Goal: Information Seeking & Learning: Learn about a topic

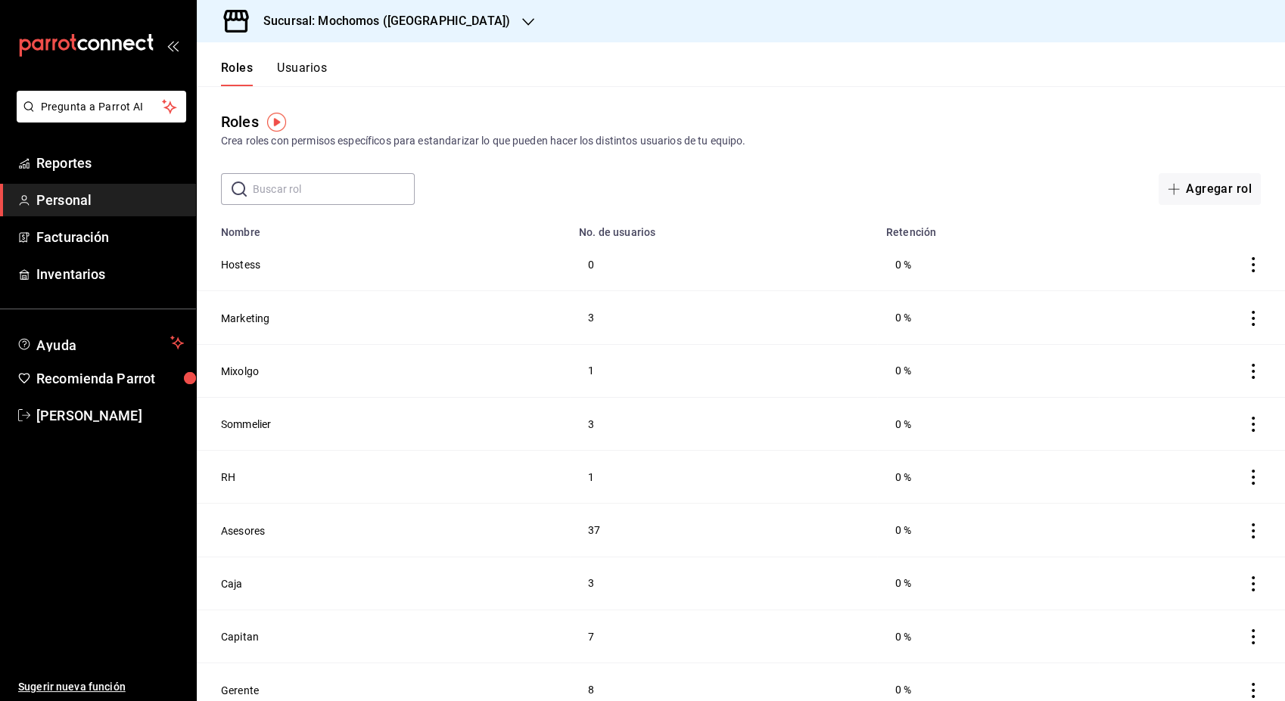
click at [813, 217] on th "No. de usuarios" at bounding box center [723, 227] width 307 height 21
click at [73, 163] on span "Reportes" at bounding box center [110, 163] width 148 height 20
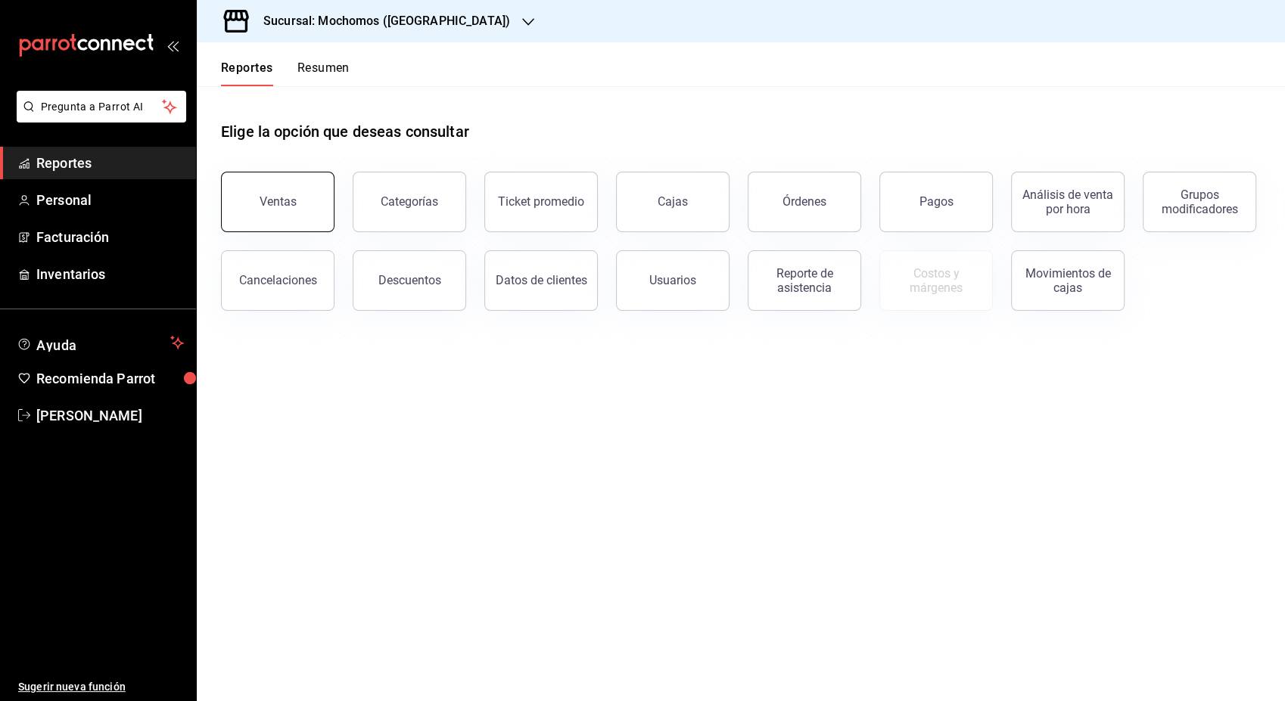
click at [281, 200] on div "Ventas" at bounding box center [278, 201] width 37 height 14
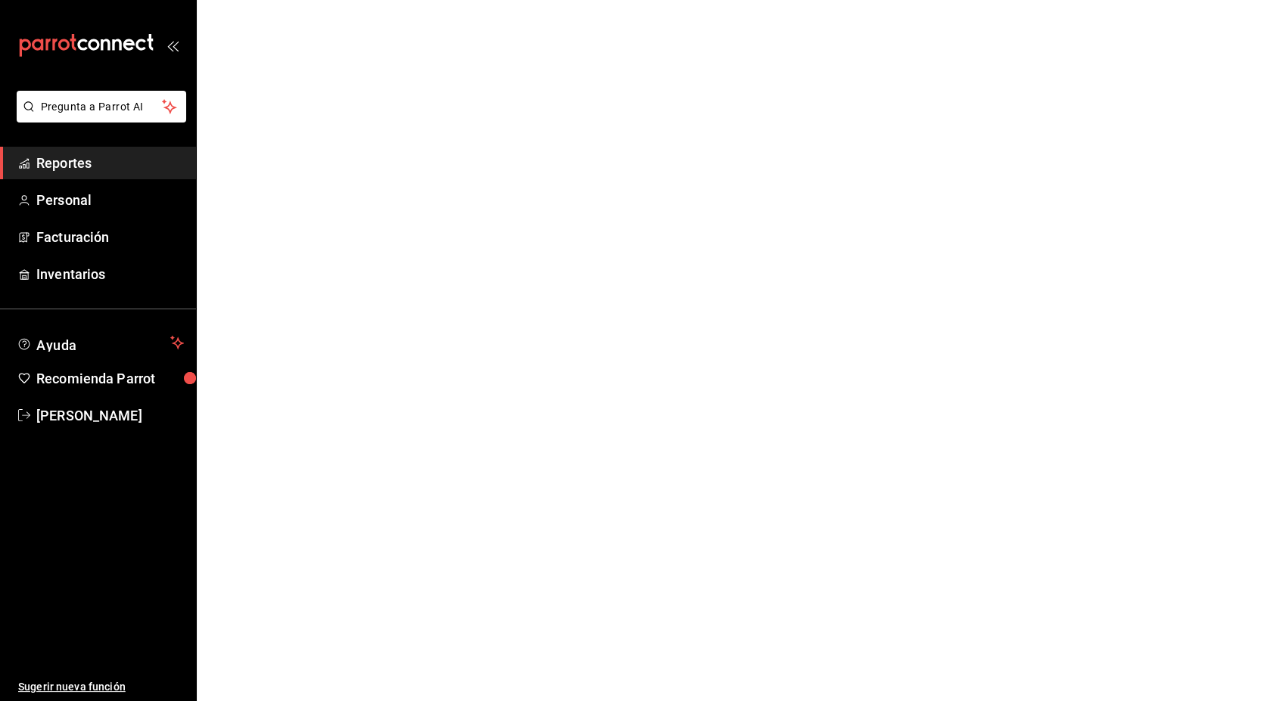
click at [281, 0] on html "Pregunta a Parrot AI Reportes Personal Facturación Inventarios Ayuda Recomienda…" at bounding box center [642, 0] width 1285 height 0
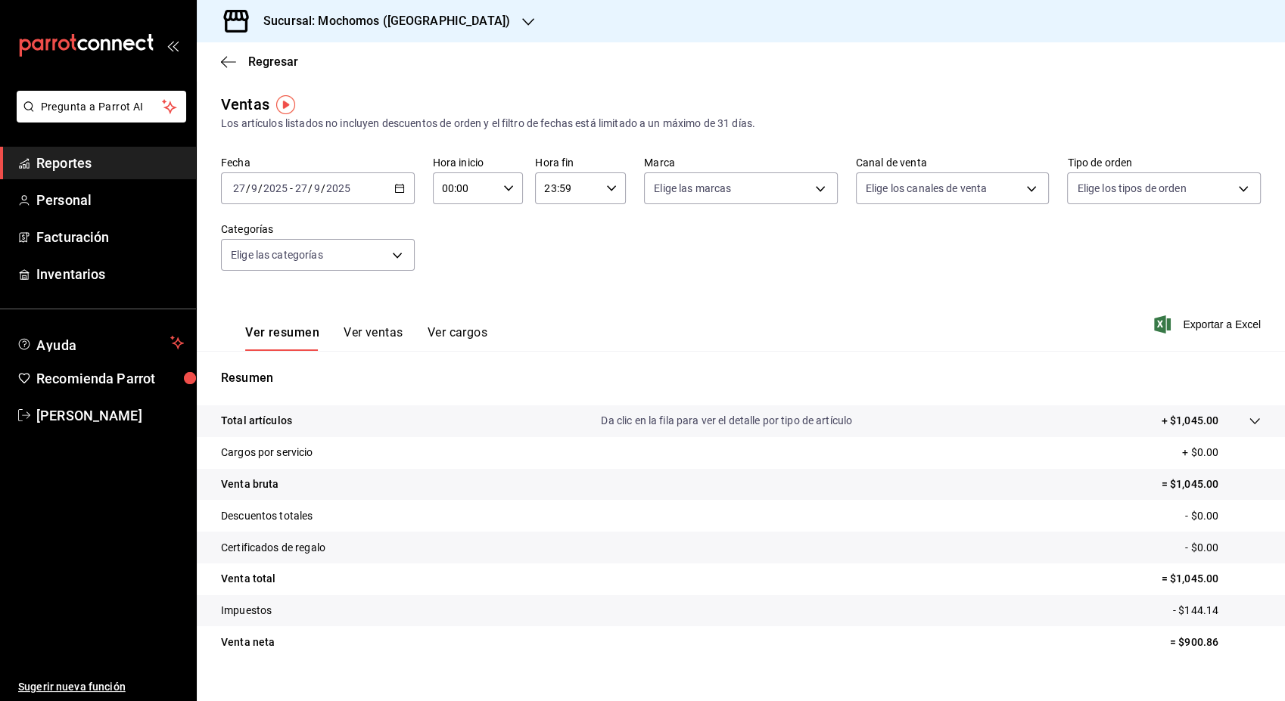
click at [396, 185] on icon "button" at bounding box center [399, 188] width 11 height 11
click at [271, 363] on span "Rango de fechas" at bounding box center [292, 370] width 117 height 16
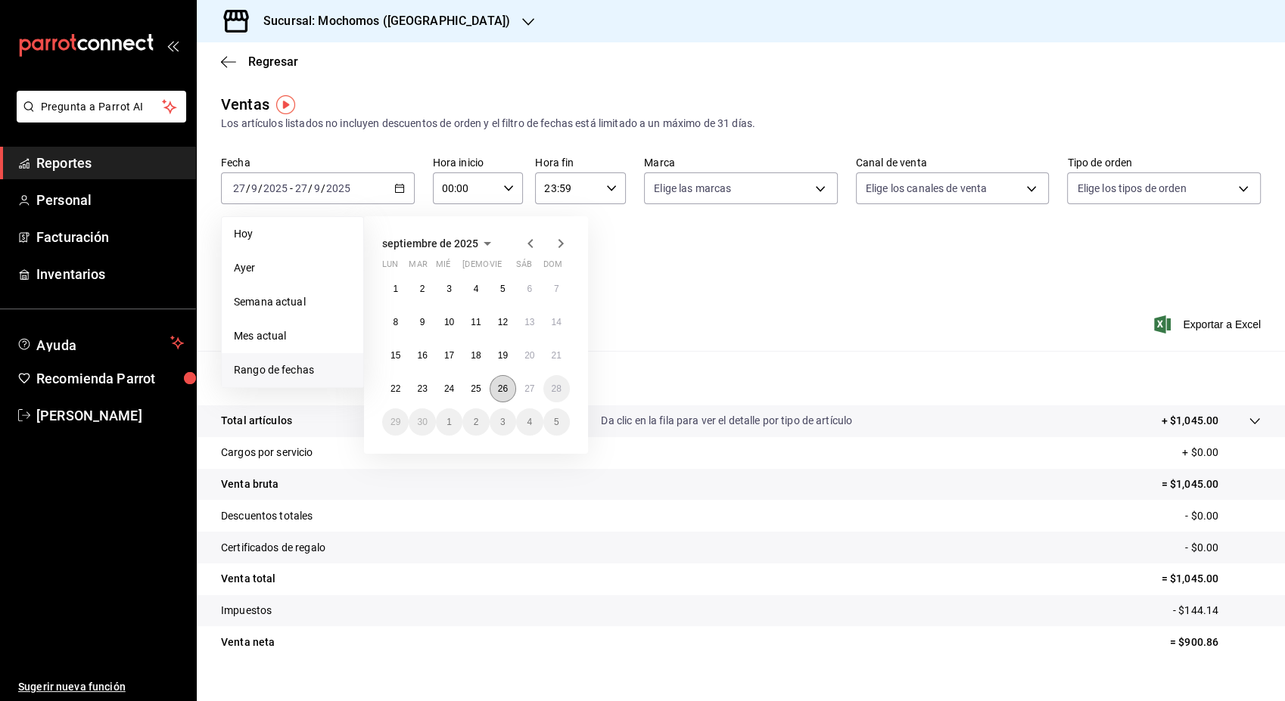
click at [502, 387] on abbr "26" at bounding box center [503, 389] width 10 height 11
click at [539, 391] on button "27" at bounding box center [529, 388] width 26 height 27
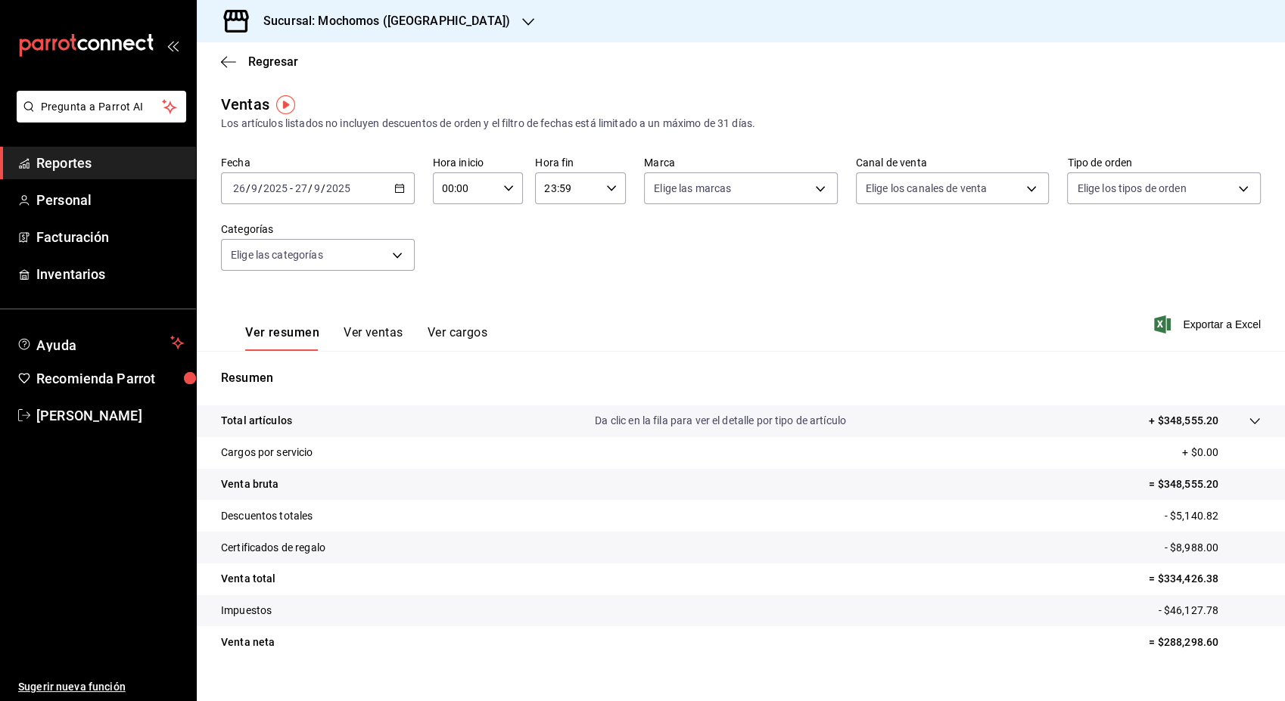
click at [247, 421] on p "Total artículos" at bounding box center [256, 421] width 71 height 16
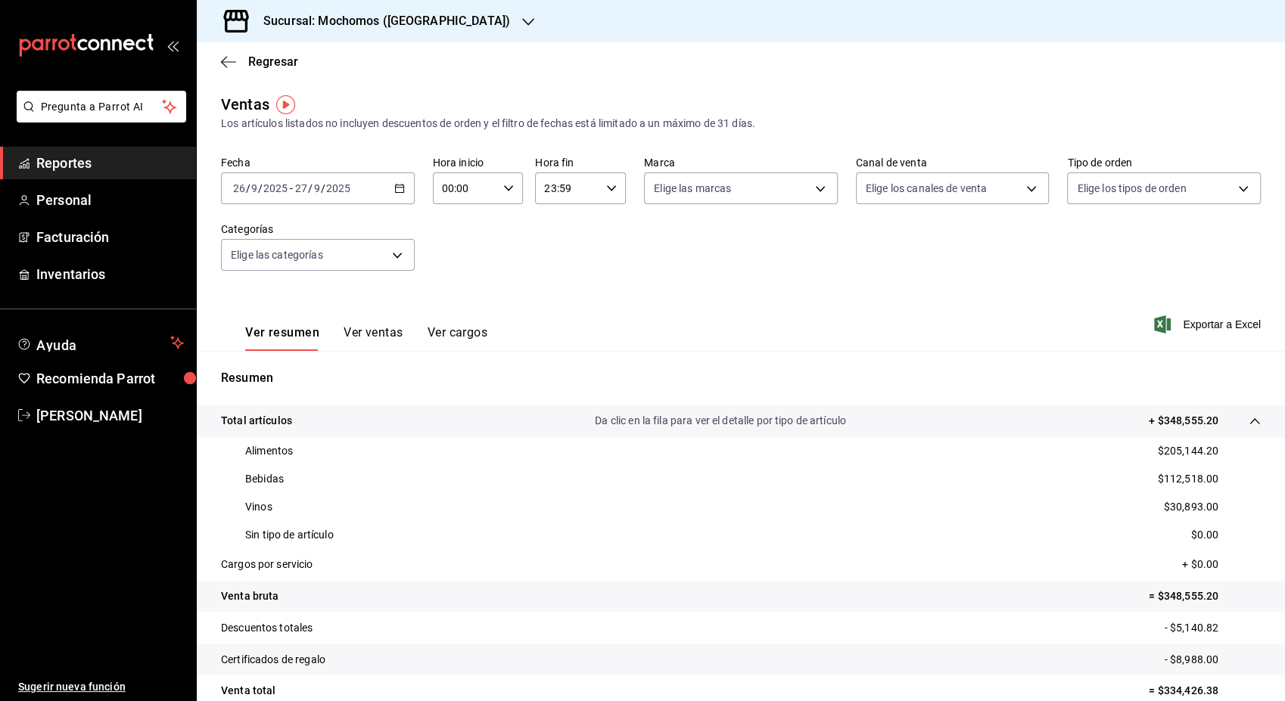
click at [367, 337] on button "Ver ventas" at bounding box center [374, 338] width 60 height 26
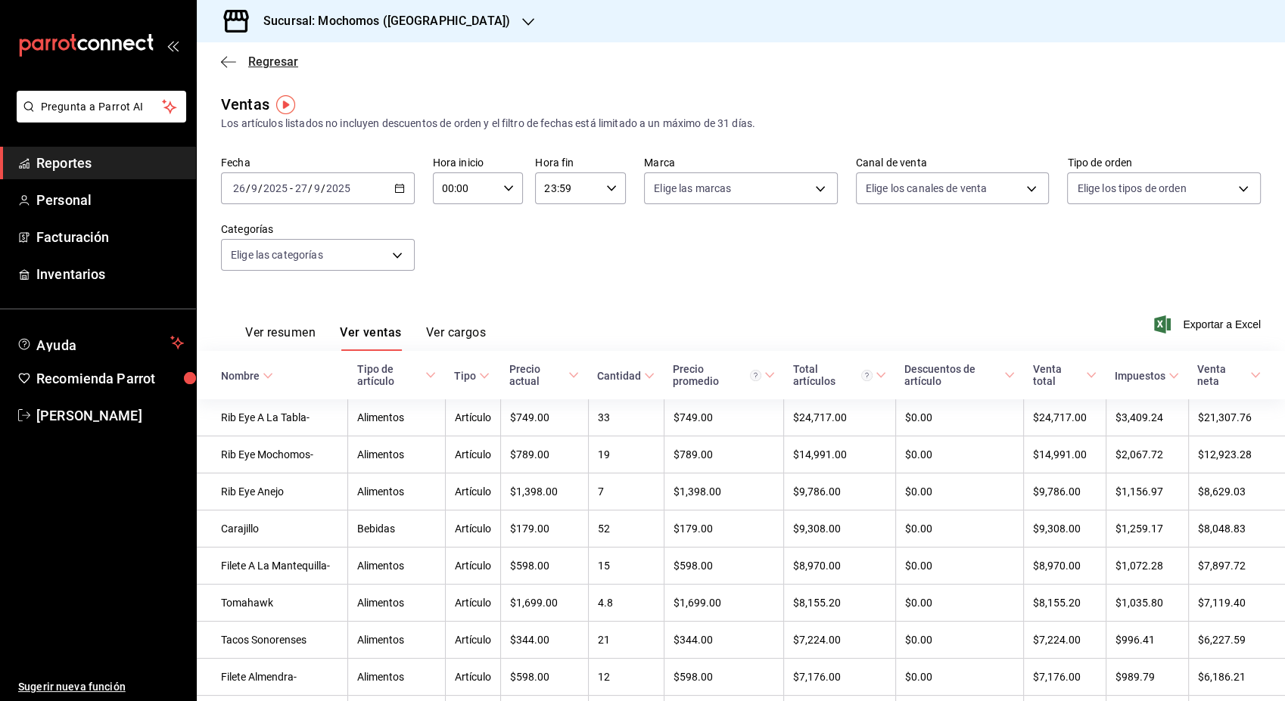
click at [266, 65] on span "Regresar" at bounding box center [273, 61] width 50 height 14
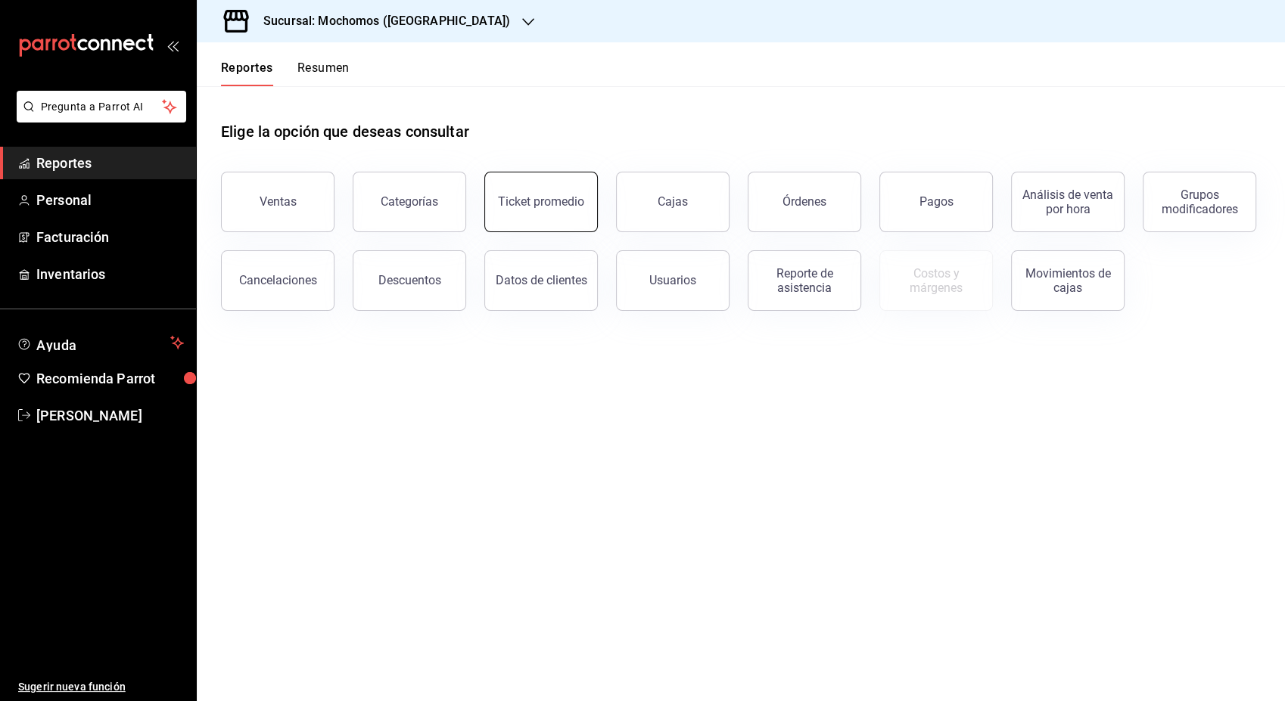
click at [539, 219] on button "Ticket promedio" at bounding box center [541, 202] width 114 height 61
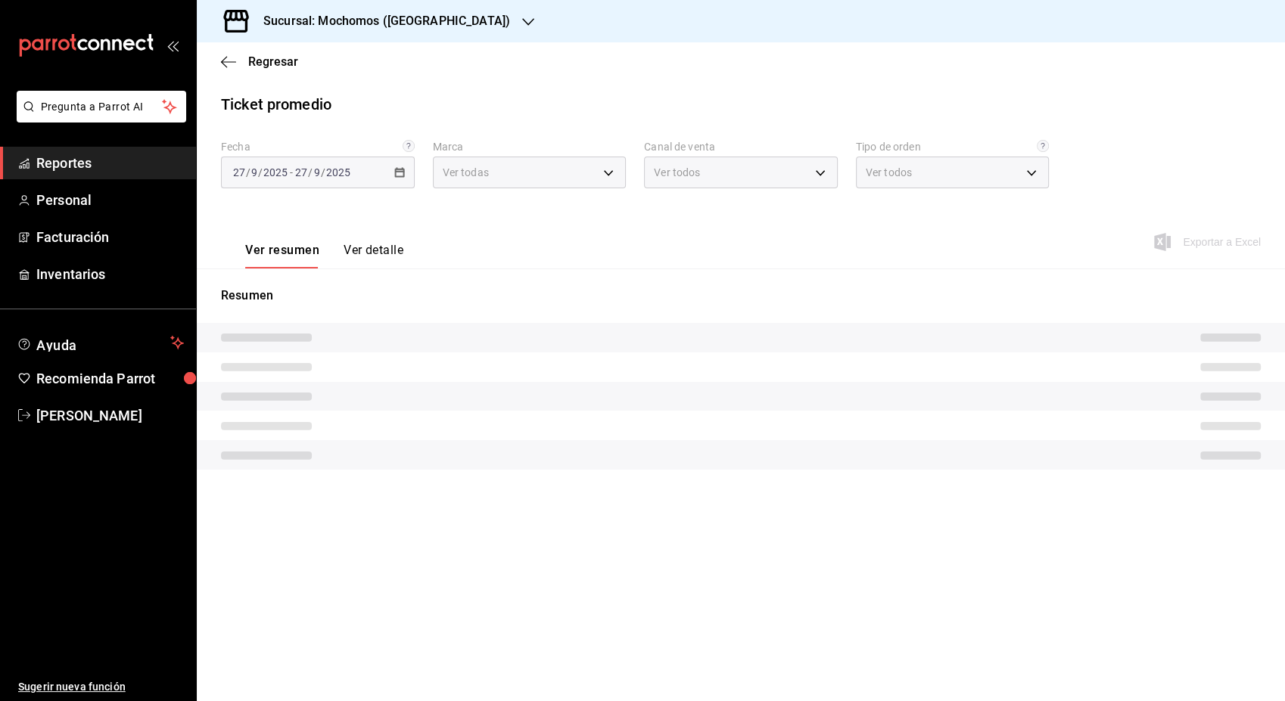
type input "c8544d00-0077-49dd-9e07-f6fffff65e49"
type input "PARROT,UBER_EATS,RAPPI,DIDI_FOOD,ONLINE"
type input "98c27cb7-4c58-4a9f-b691-5d7e954b9197,21a64d44-f9f2-4bf2-a1e6-486e07a13b50,71bb9…"
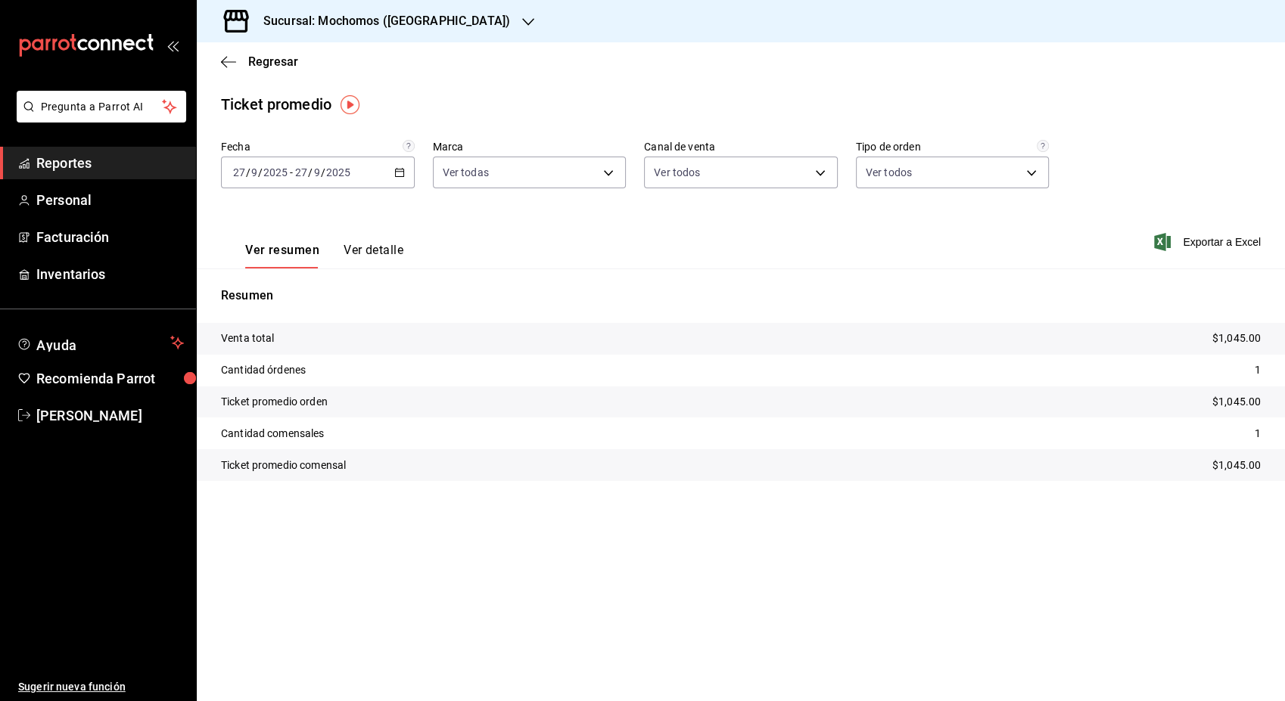
click at [384, 253] on button "Ver detalle" at bounding box center [374, 256] width 60 height 26
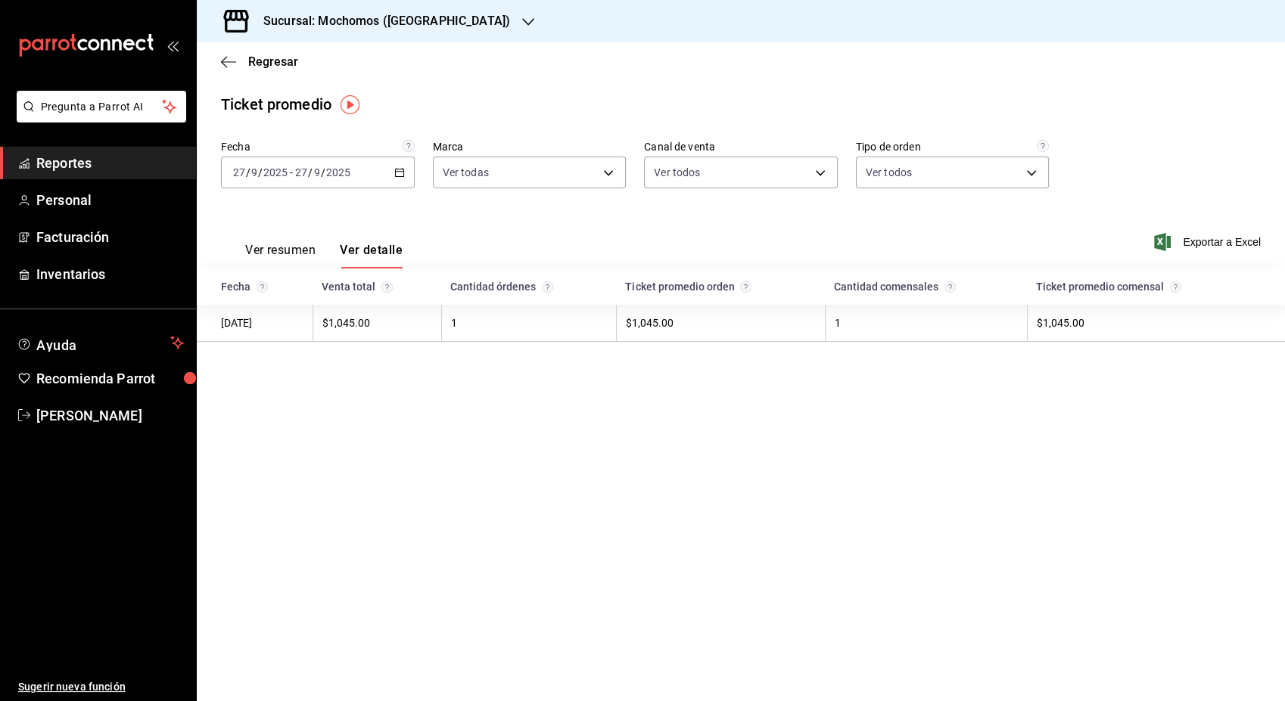
click at [402, 169] on \(Stroke\) "button" at bounding box center [399, 173] width 9 height 8
click at [271, 359] on span "Rango de fechas" at bounding box center [292, 355] width 117 height 16
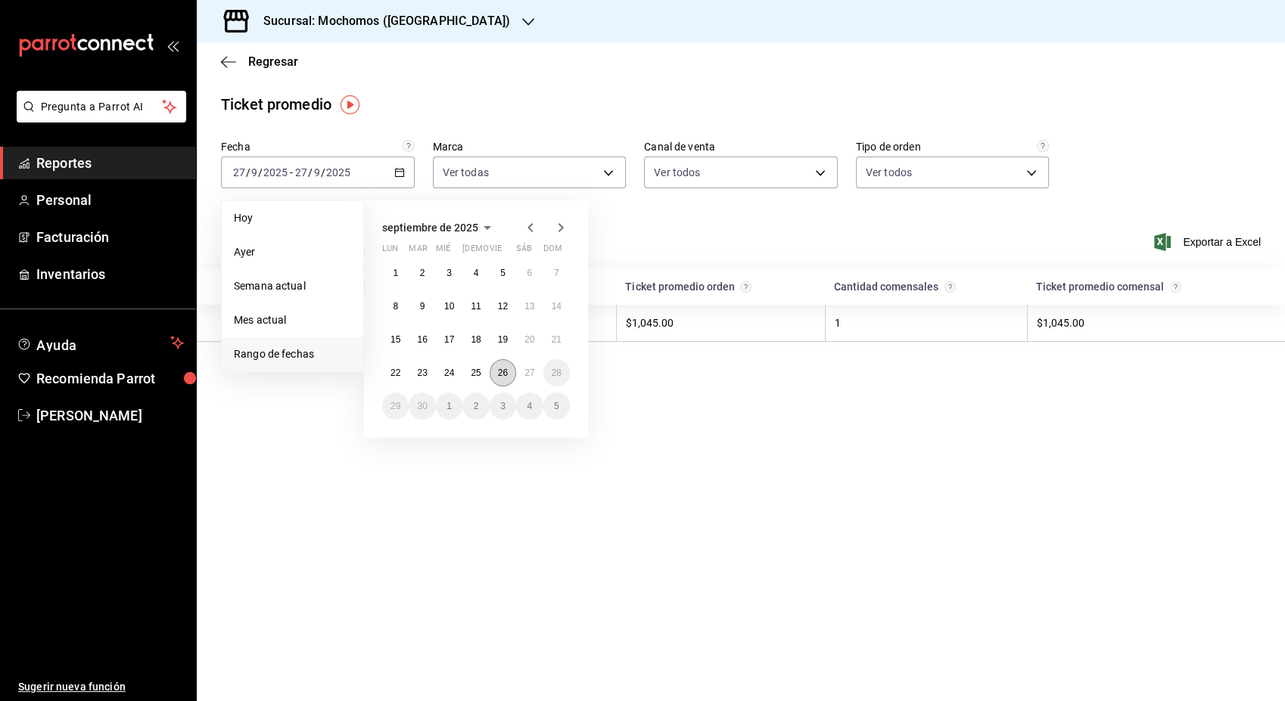
click at [508, 370] on button "26" at bounding box center [503, 372] width 26 height 27
click at [522, 372] on button "27" at bounding box center [529, 372] width 26 height 27
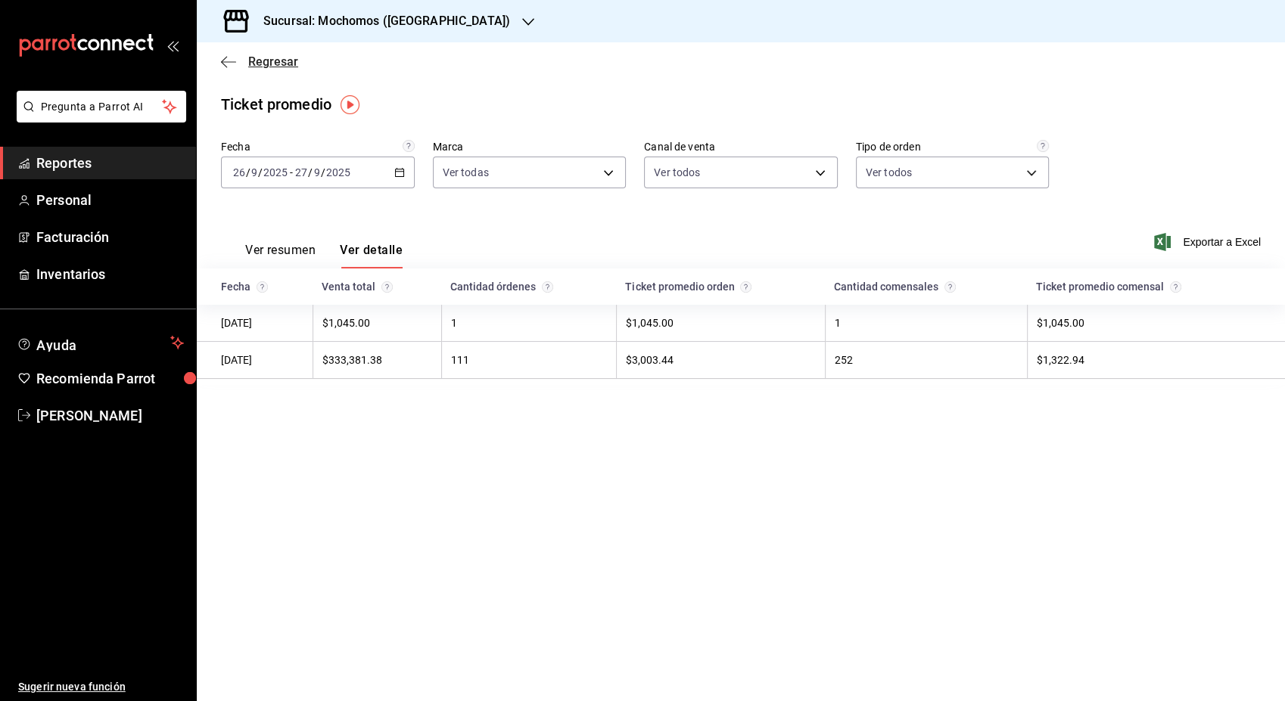
click at [268, 60] on span "Regresar" at bounding box center [273, 61] width 50 height 14
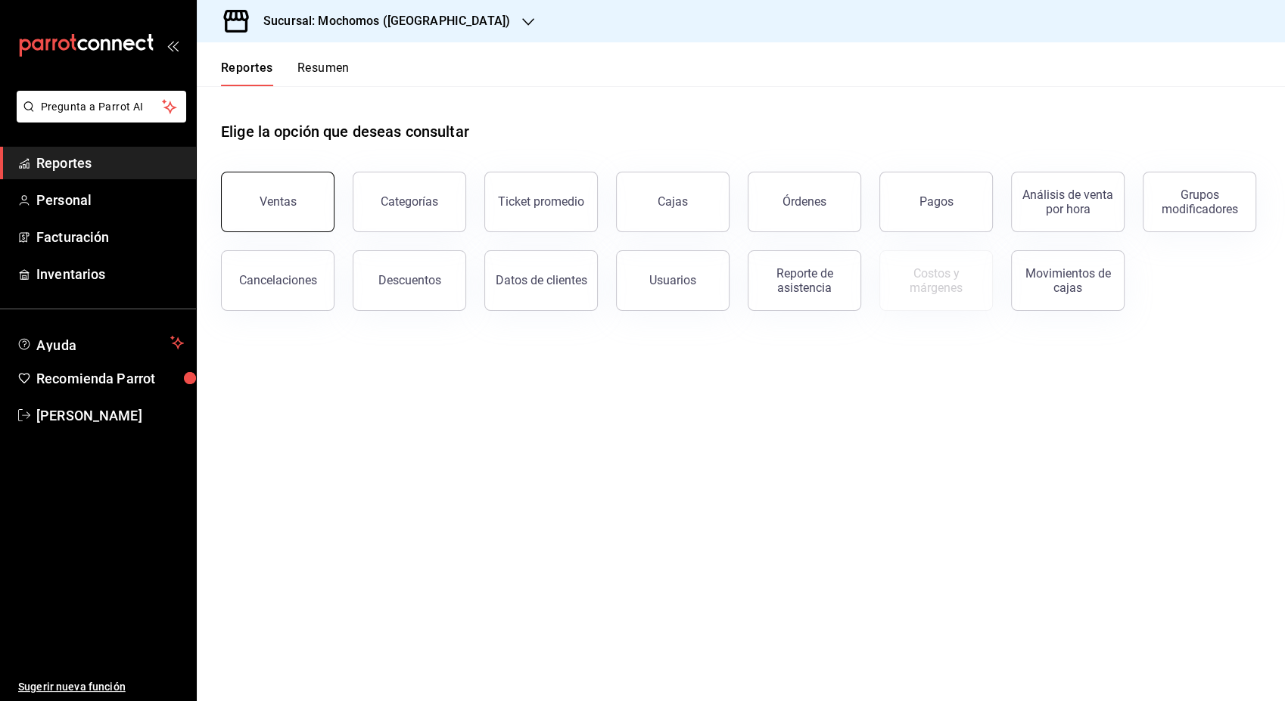
click at [260, 201] on button "Ventas" at bounding box center [278, 202] width 114 height 61
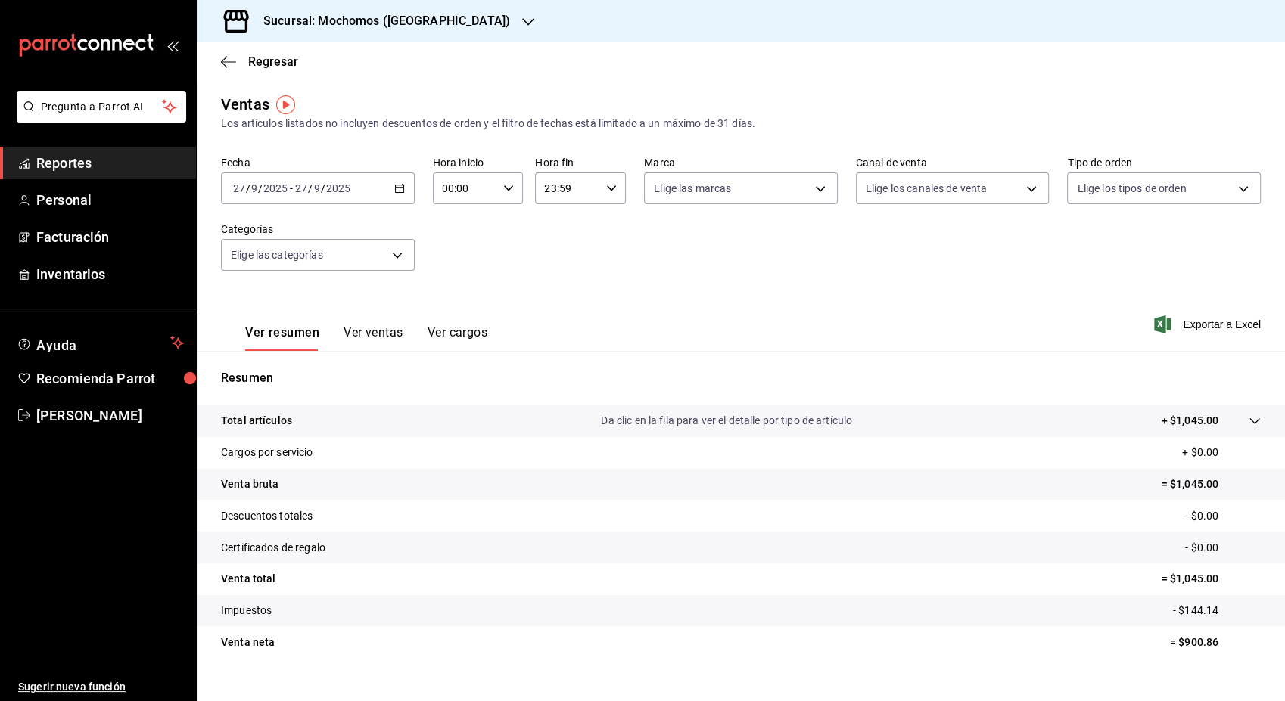
click at [384, 185] on div "[DATE] [DATE] - [DATE] [DATE]" at bounding box center [318, 189] width 194 height 32
click at [271, 360] on li "Rango de fechas" at bounding box center [292, 370] width 141 height 34
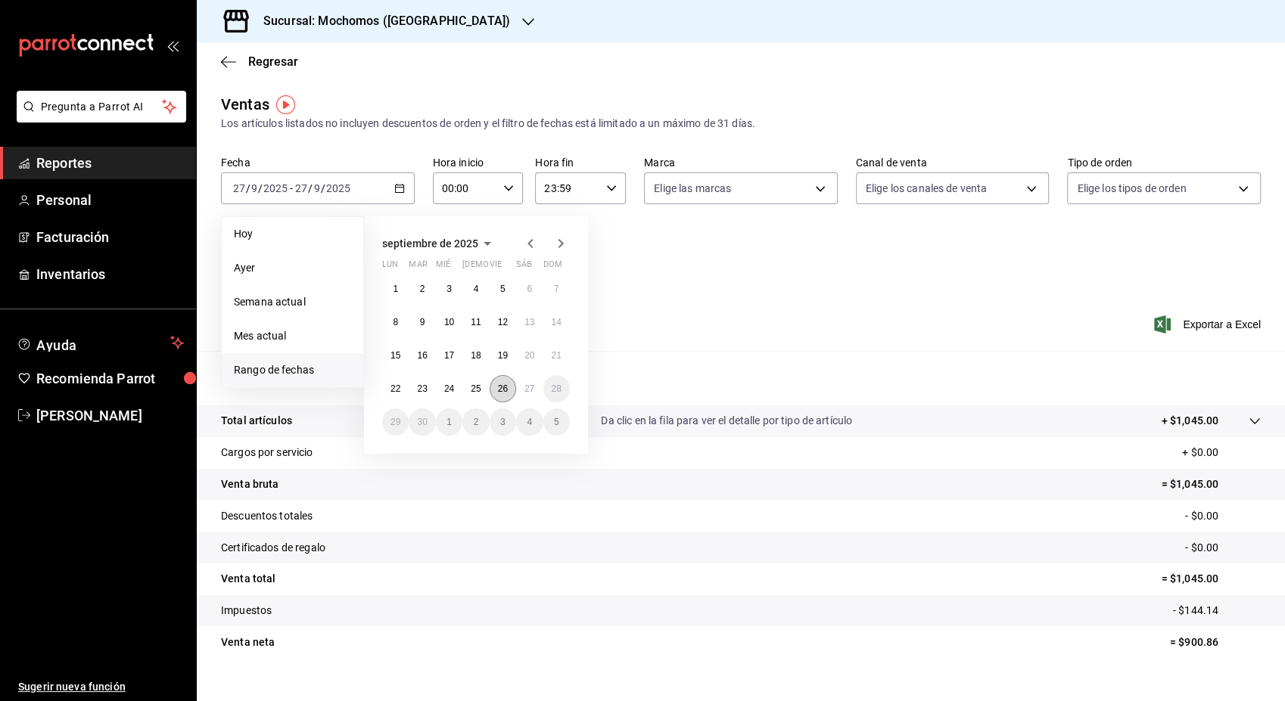
click at [506, 381] on button "26" at bounding box center [503, 388] width 26 height 27
click at [525, 384] on abbr "27" at bounding box center [529, 389] width 10 height 11
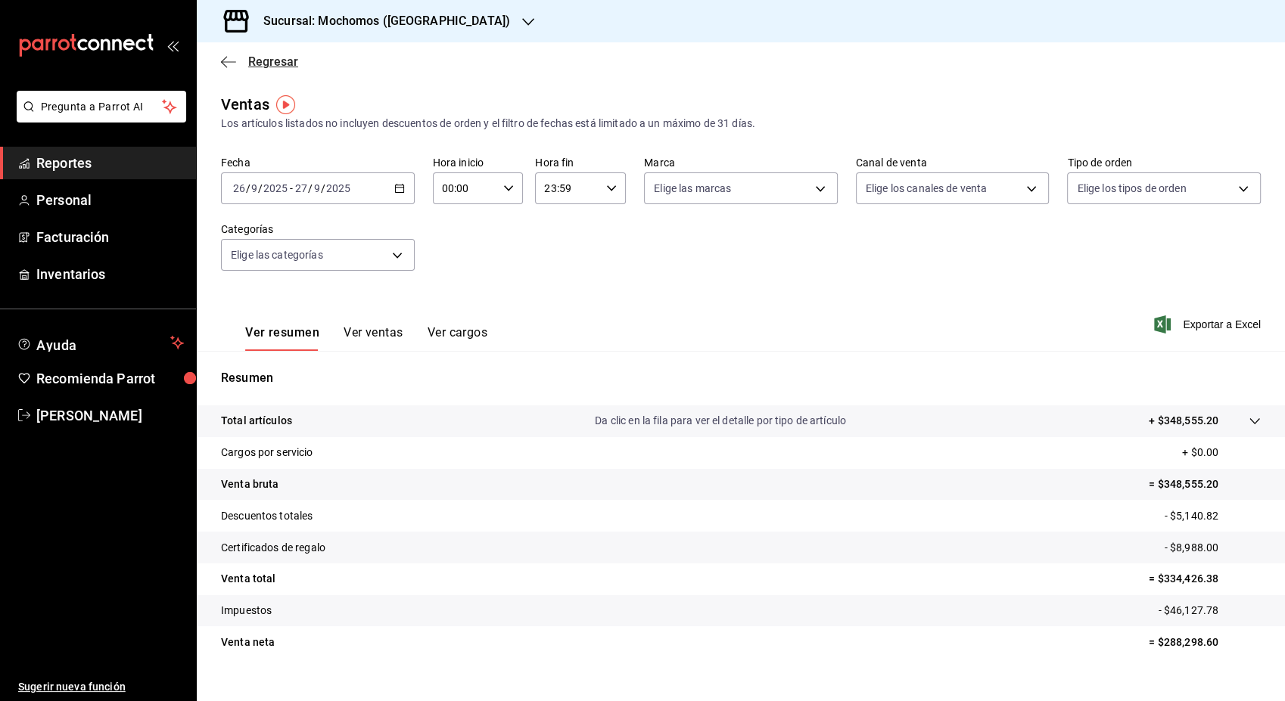
click at [268, 64] on span "Regresar" at bounding box center [273, 61] width 50 height 14
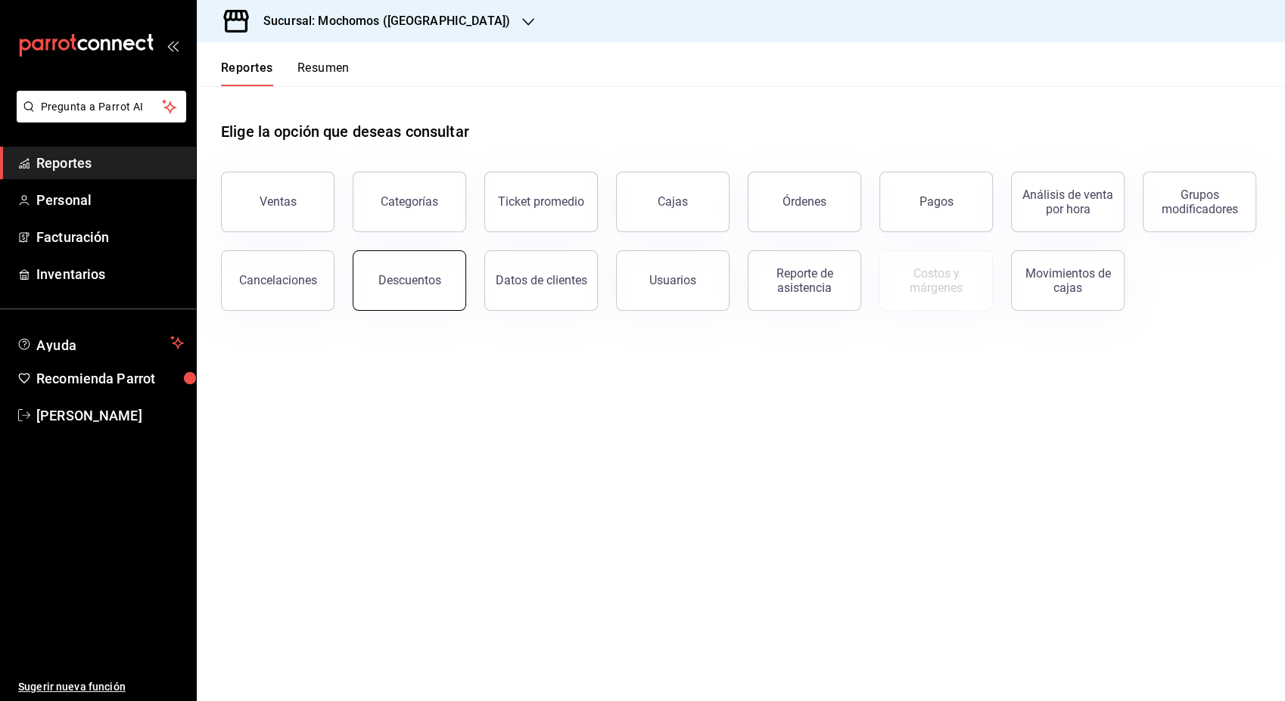
click at [412, 281] on div "Descuentos" at bounding box center [409, 280] width 63 height 14
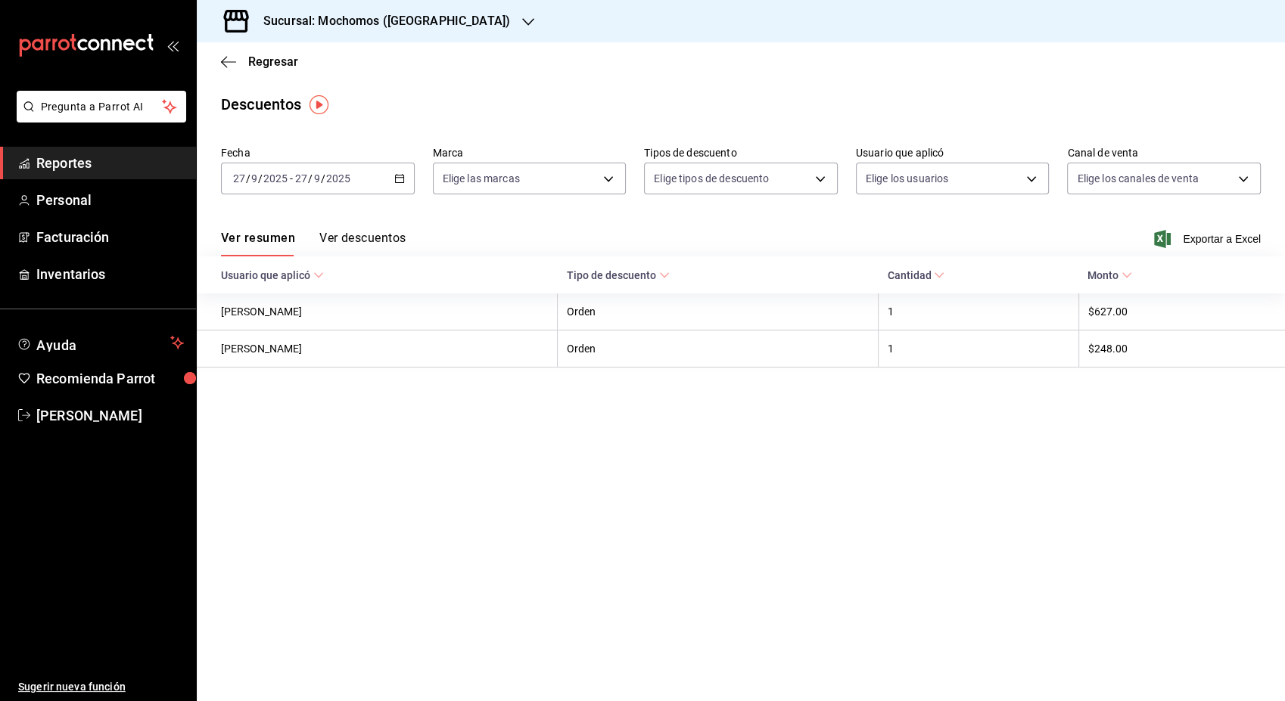
click at [396, 185] on div "[DATE] [DATE] - [DATE] [DATE]" at bounding box center [318, 179] width 194 height 32
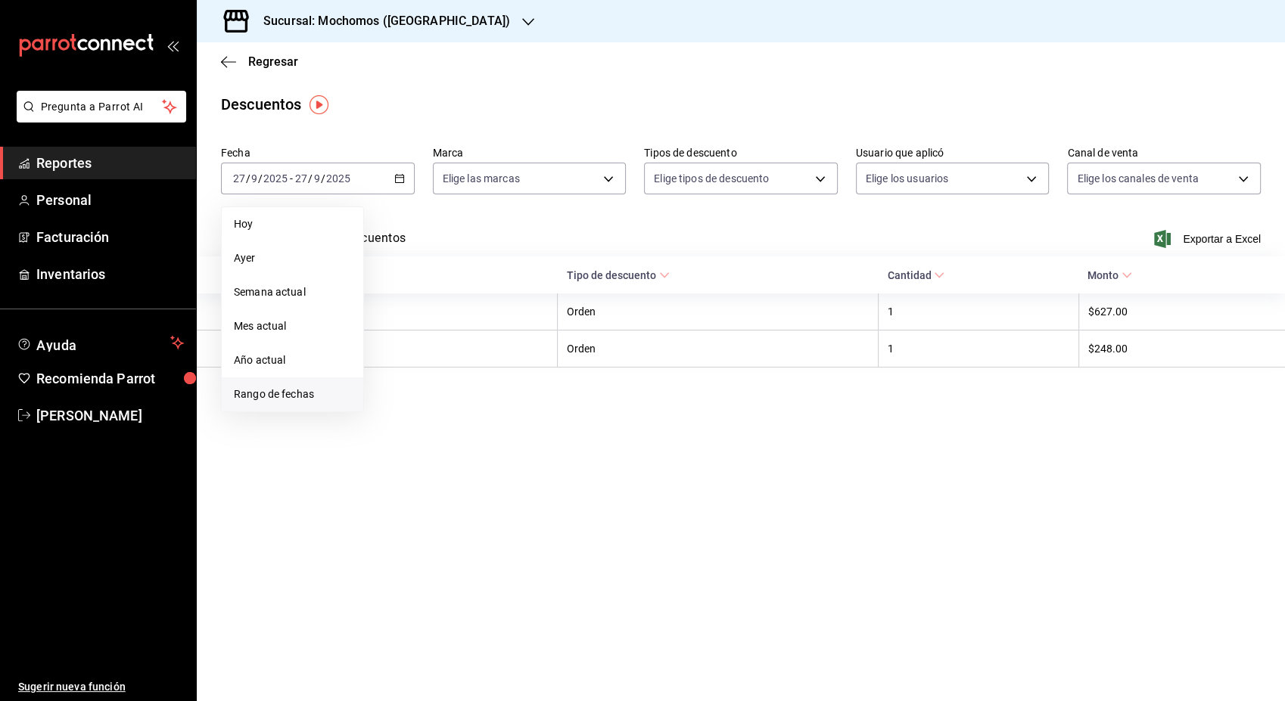
click at [309, 397] on span "Rango de fechas" at bounding box center [292, 395] width 117 height 16
click at [502, 390] on button "26" at bounding box center [503, 378] width 26 height 27
click at [523, 382] on button "27" at bounding box center [529, 378] width 26 height 27
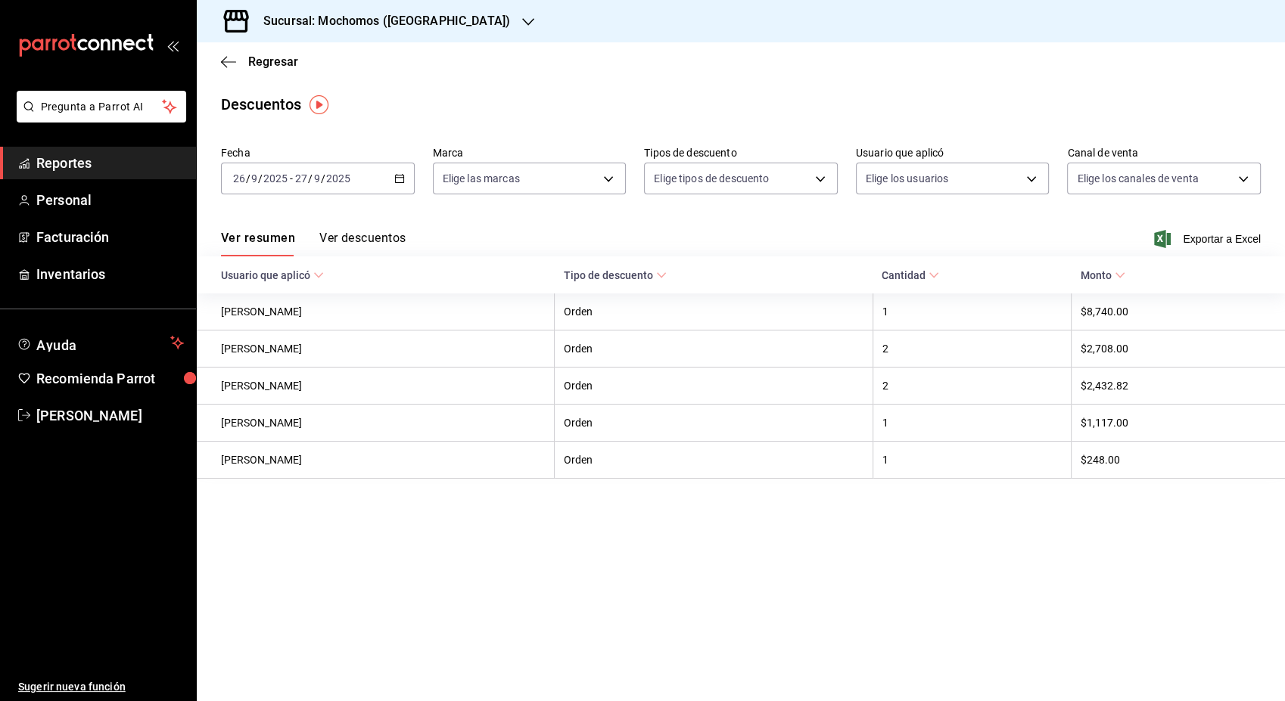
click at [361, 240] on button "Ver descuentos" at bounding box center [362, 244] width 86 height 26
